Goal: Transaction & Acquisition: Purchase product/service

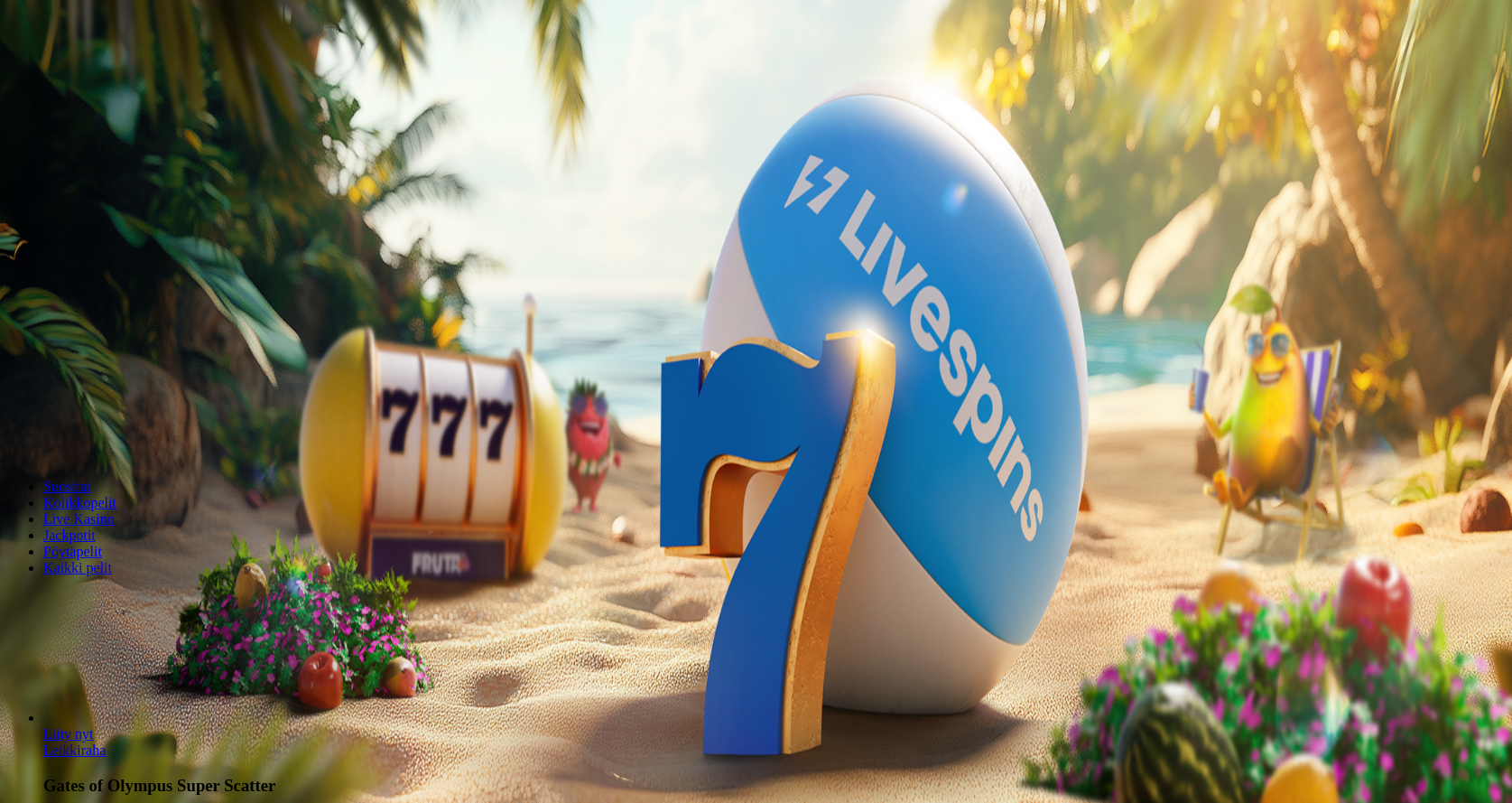
click at [96, 75] on button "Kirjaudu" at bounding box center [125, 66] width 59 height 19
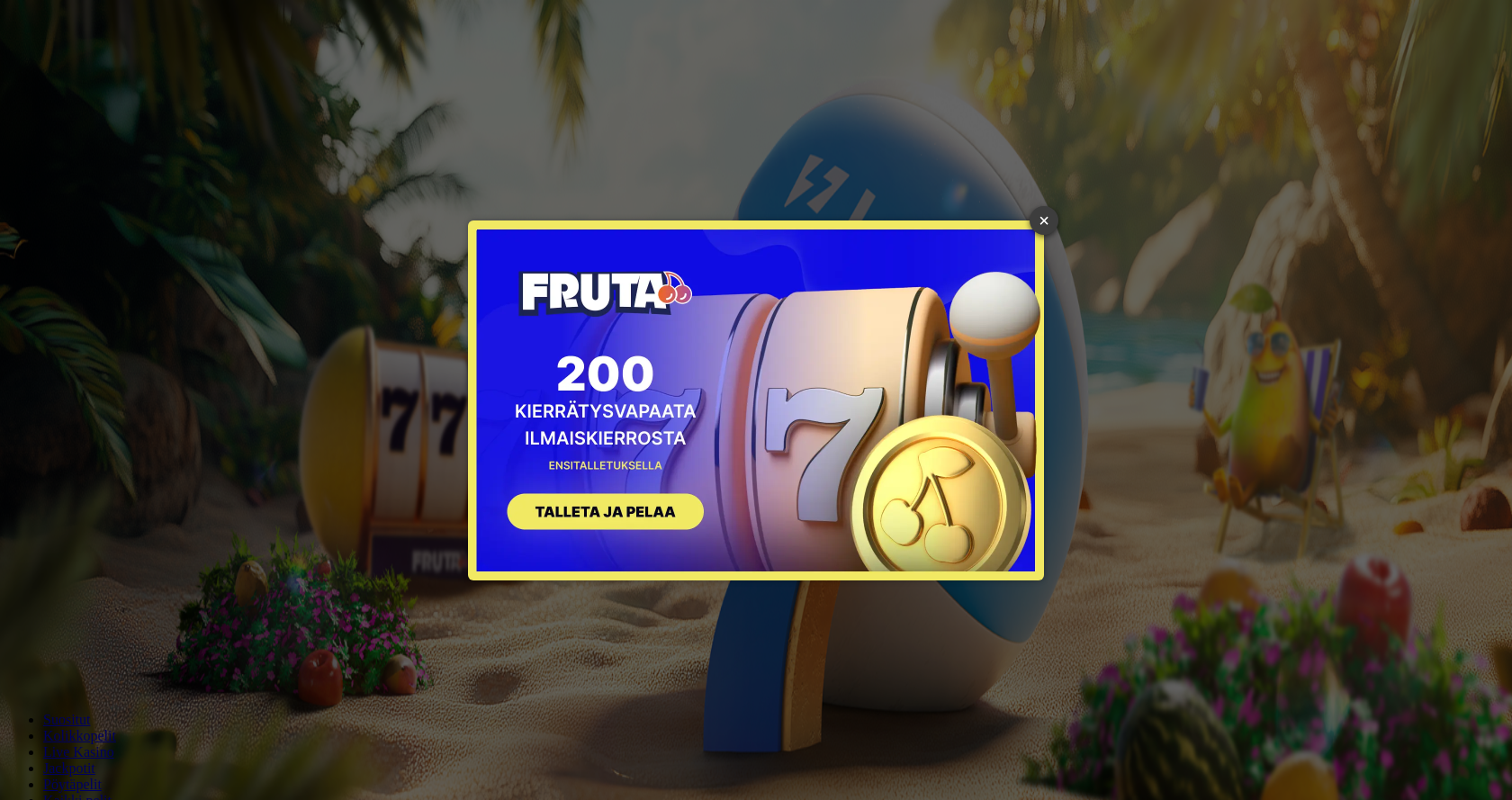
click at [1049, 213] on link "×" at bounding box center [1043, 220] width 29 height 29
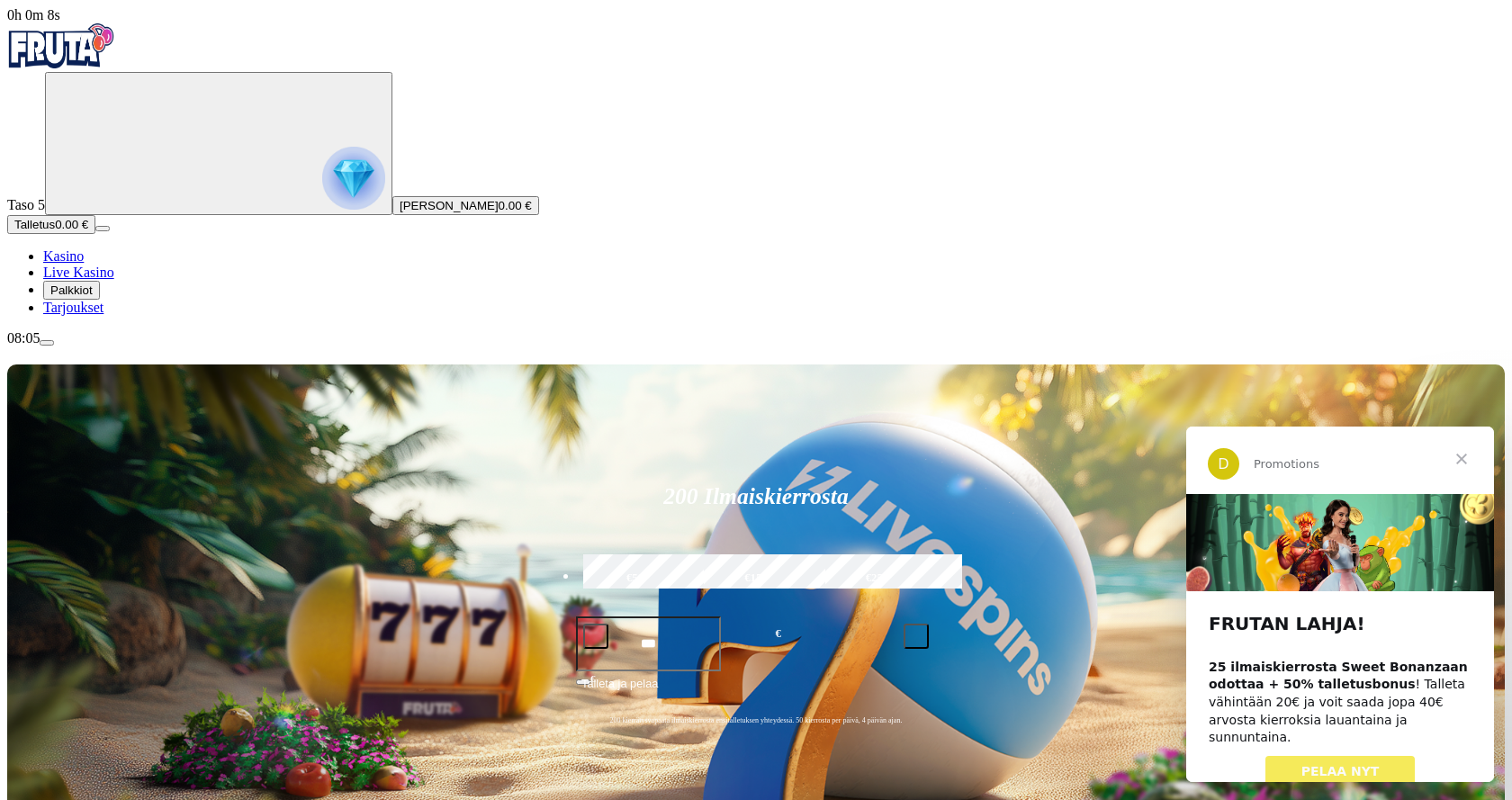
click at [92, 297] on span "Palkkiot" at bounding box center [71, 289] width 42 height 13
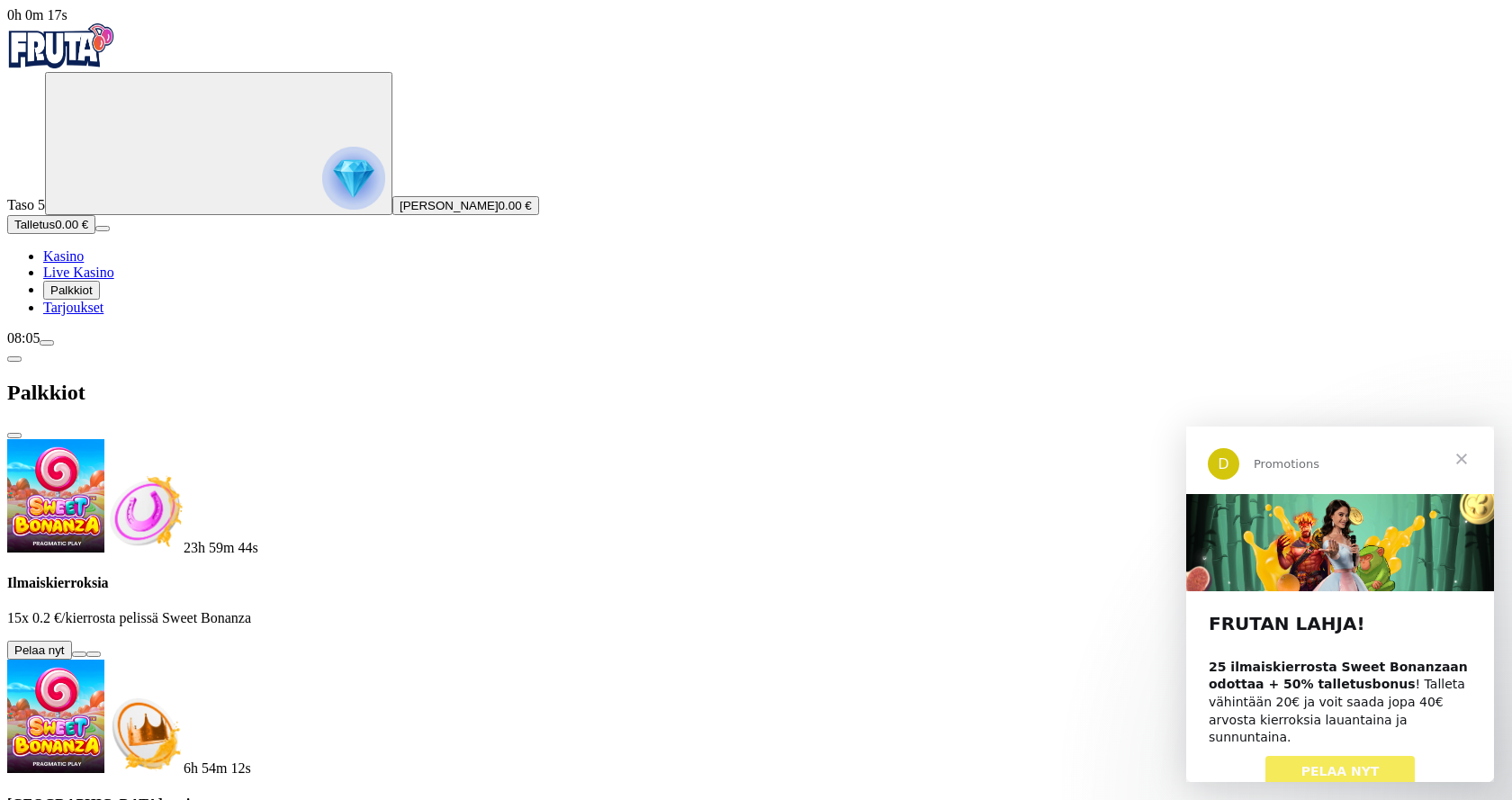
click at [86, 652] on button at bounding box center [78, 654] width 14 height 6
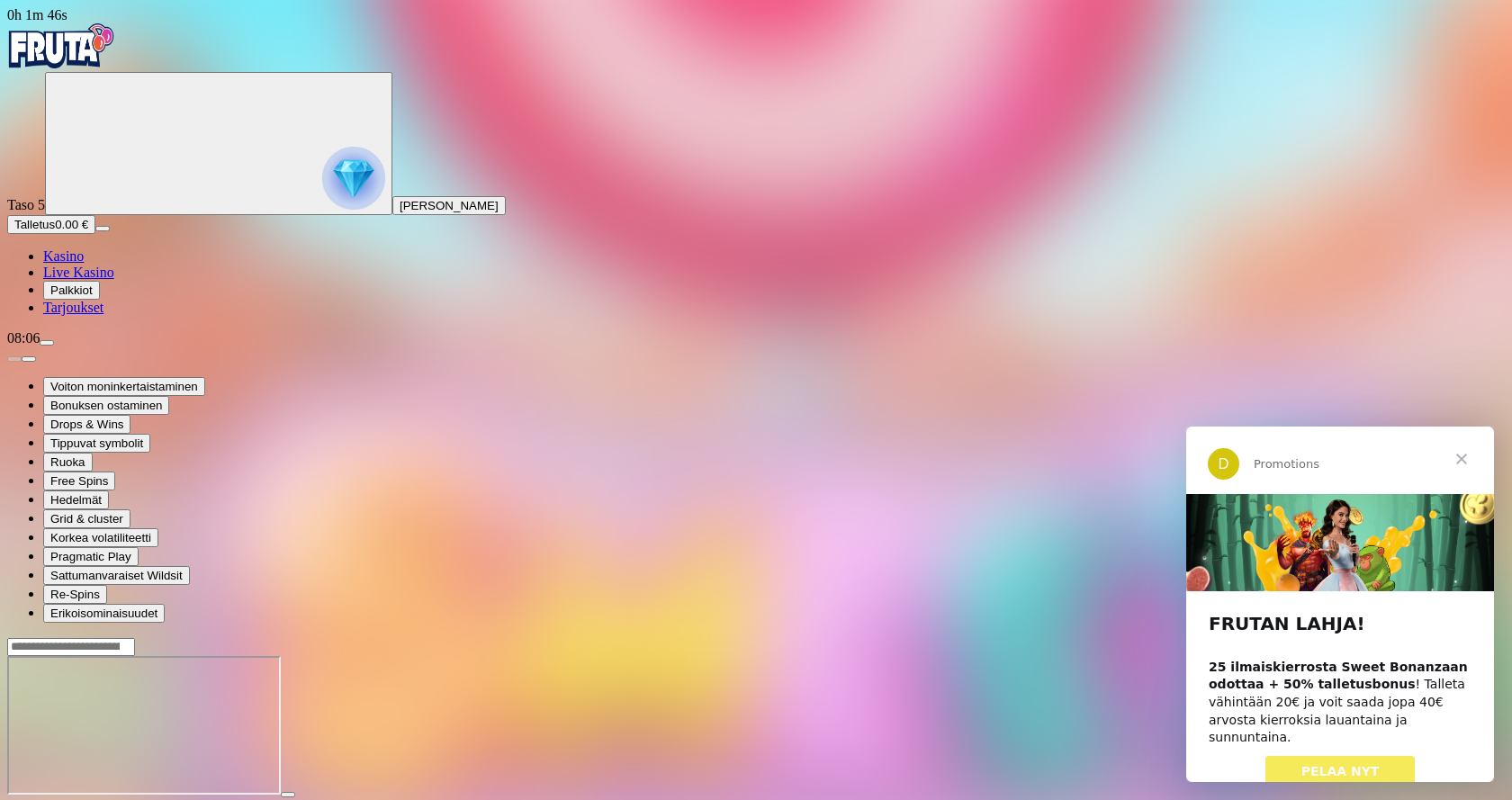
click at [102, 47] on img "Primary" at bounding box center [62, 46] width 108 height 45
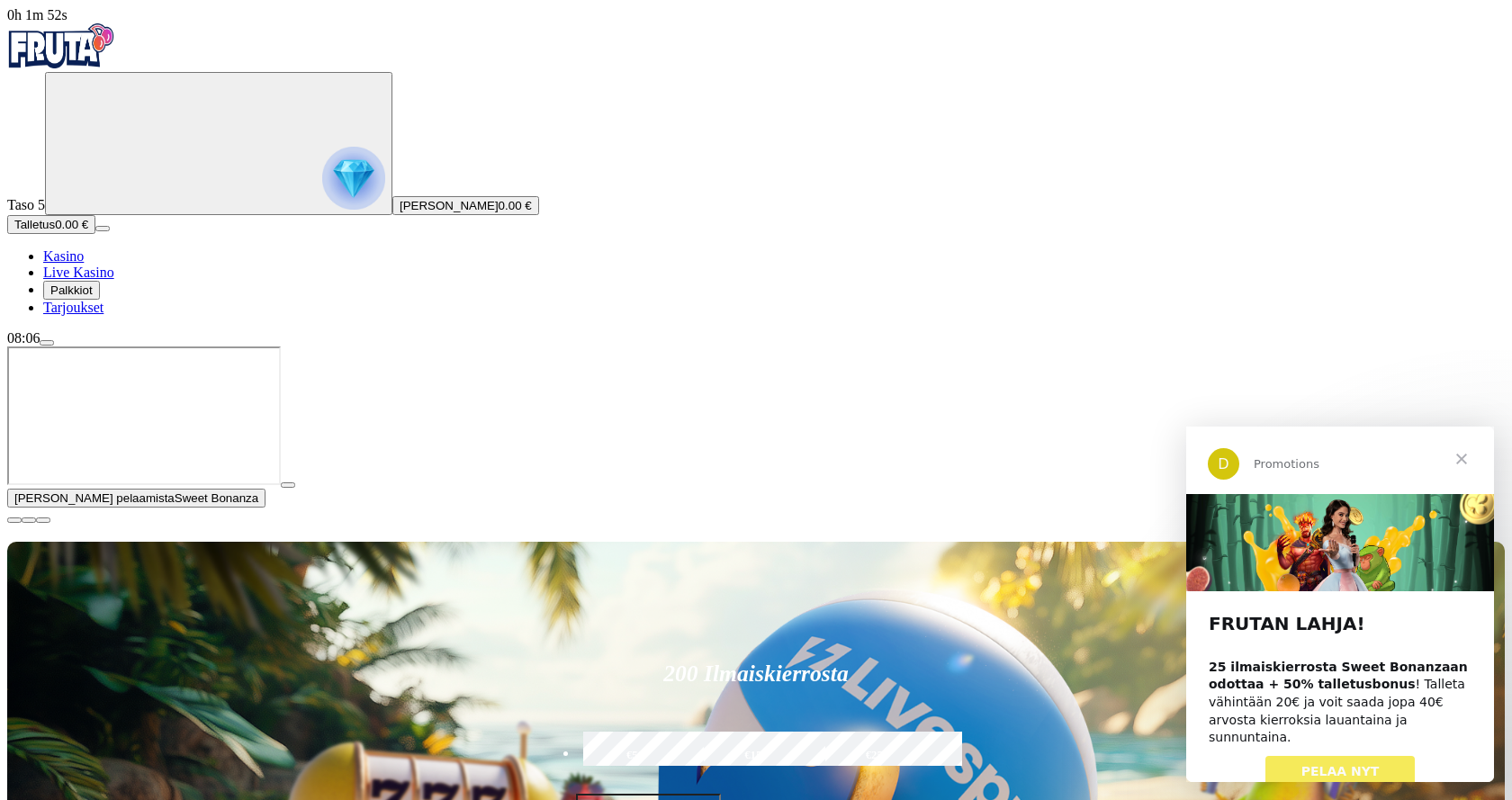
click at [1465, 456] on span "Sulje" at bounding box center [1461, 458] width 64 height 64
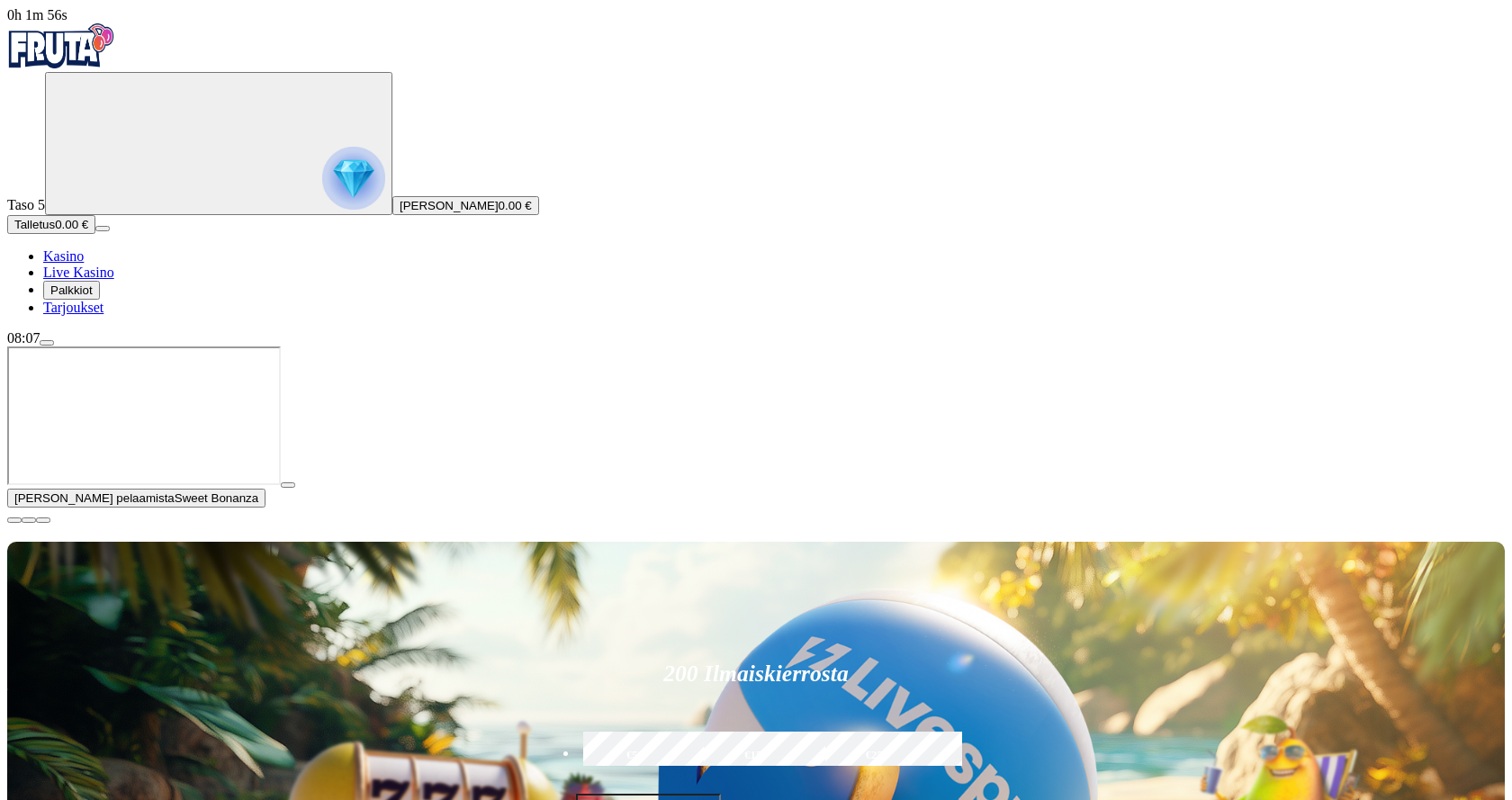
click at [14, 520] on span "close icon" at bounding box center [14, 520] width 0 height 0
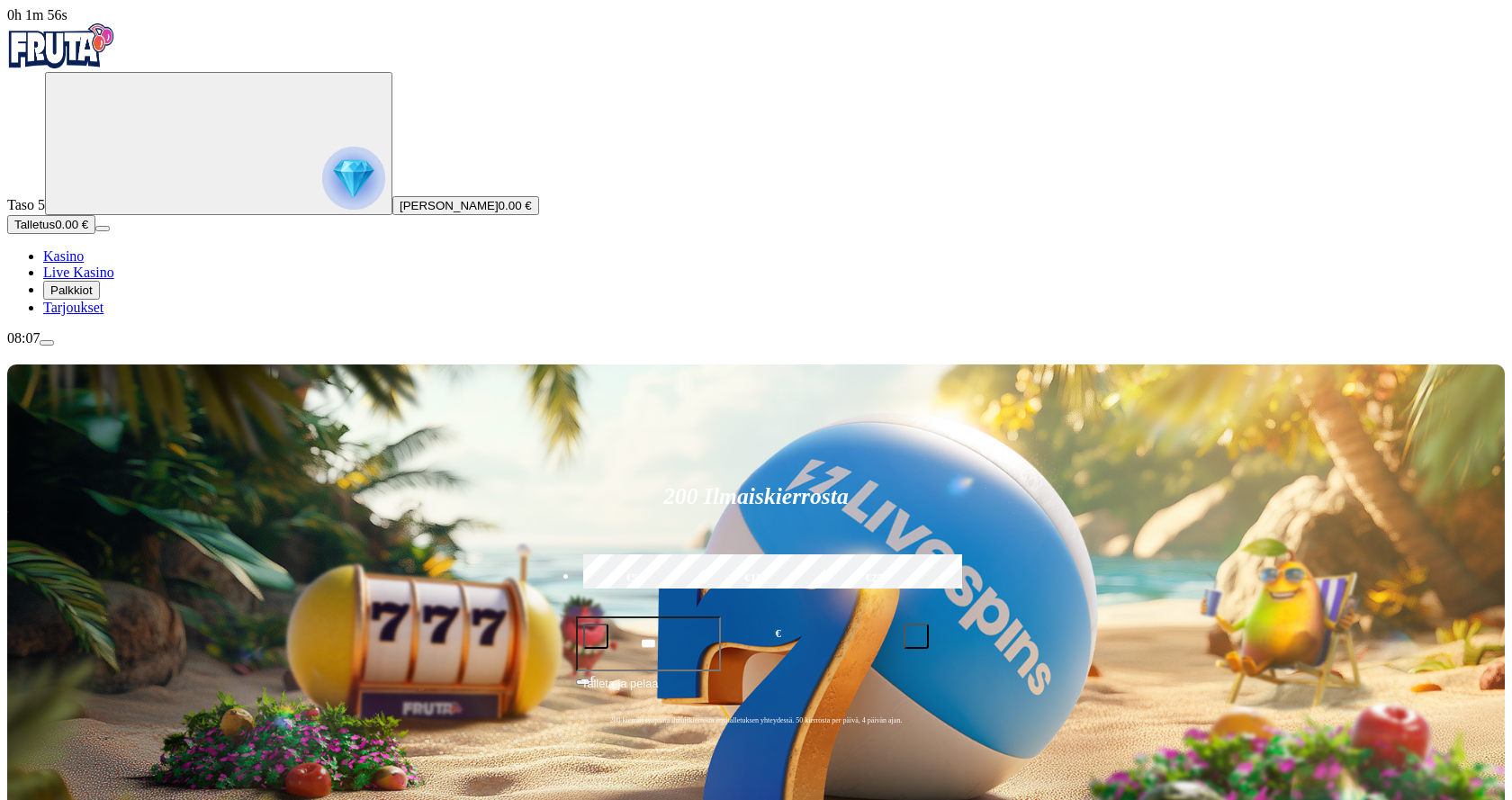
drag, startPoint x: 1511, startPoint y: 161, endPoint x: 1502, endPoint y: 244, distance: 83.5
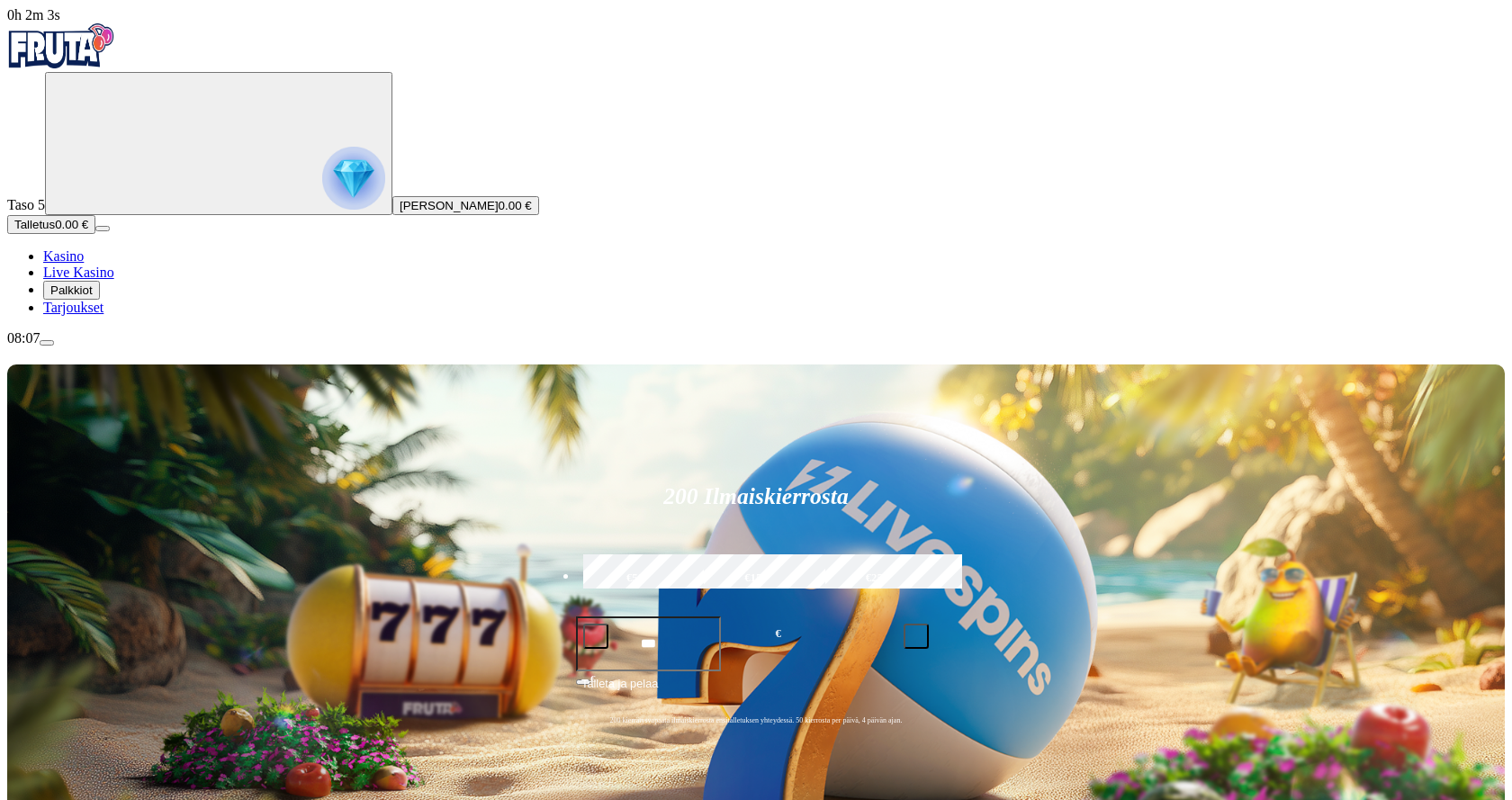
drag, startPoint x: 470, startPoint y: 603, endPoint x: 513, endPoint y: 497, distance: 114.4
drag, startPoint x: 514, startPoint y: 499, endPoint x: 518, endPoint y: 540, distance: 41.2
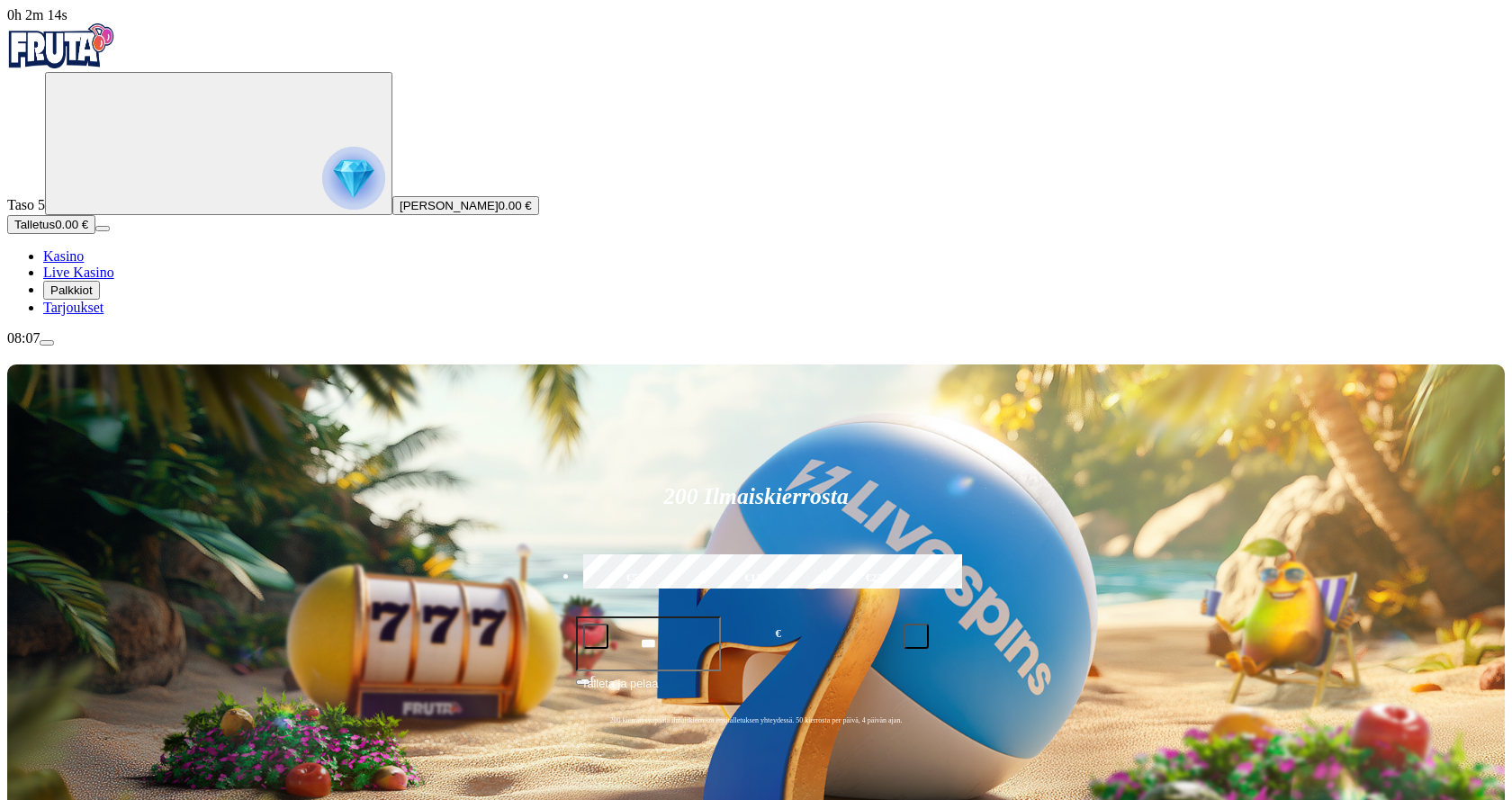
type input "*****"
